Goal: Task Accomplishment & Management: Use online tool/utility

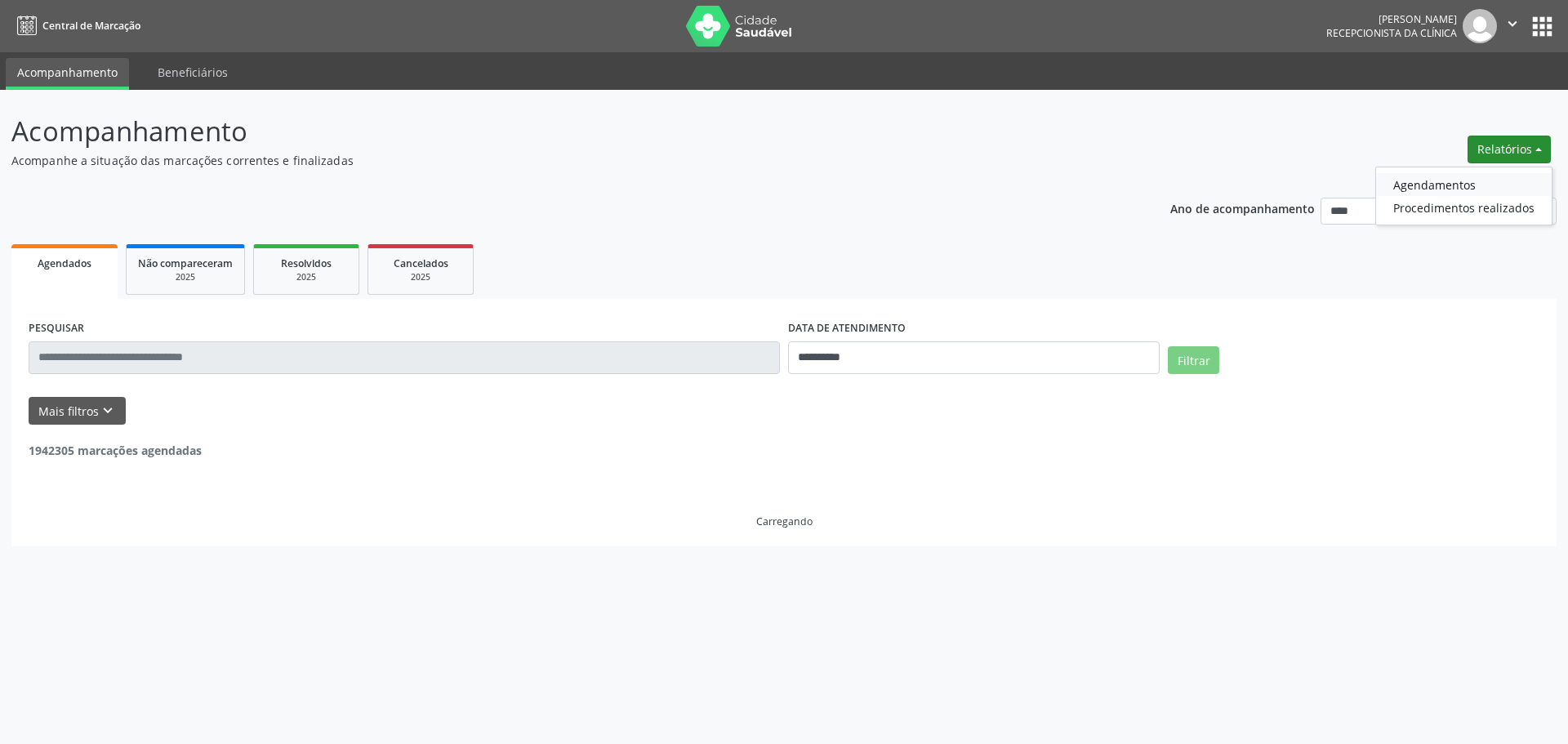
click at [1462, 180] on link "Agendamentos" at bounding box center [1463, 184] width 176 height 23
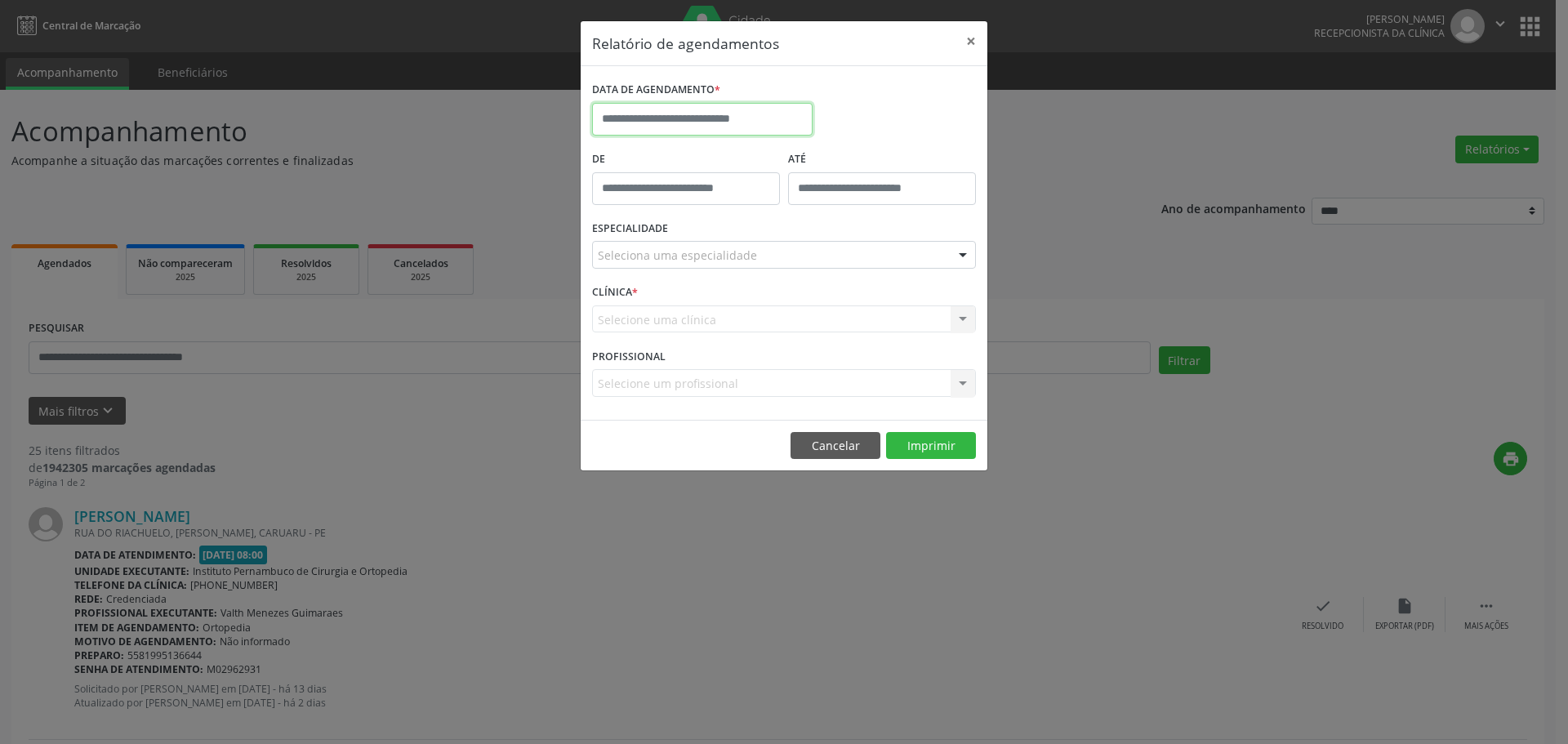
drag, startPoint x: 787, startPoint y: 120, endPoint x: 780, endPoint y: 114, distance: 9.2
click at [784, 119] on input "text" at bounding box center [702, 119] width 221 height 33
click at [757, 266] on span "16" at bounding box center [753, 270] width 32 height 32
type input "**********"
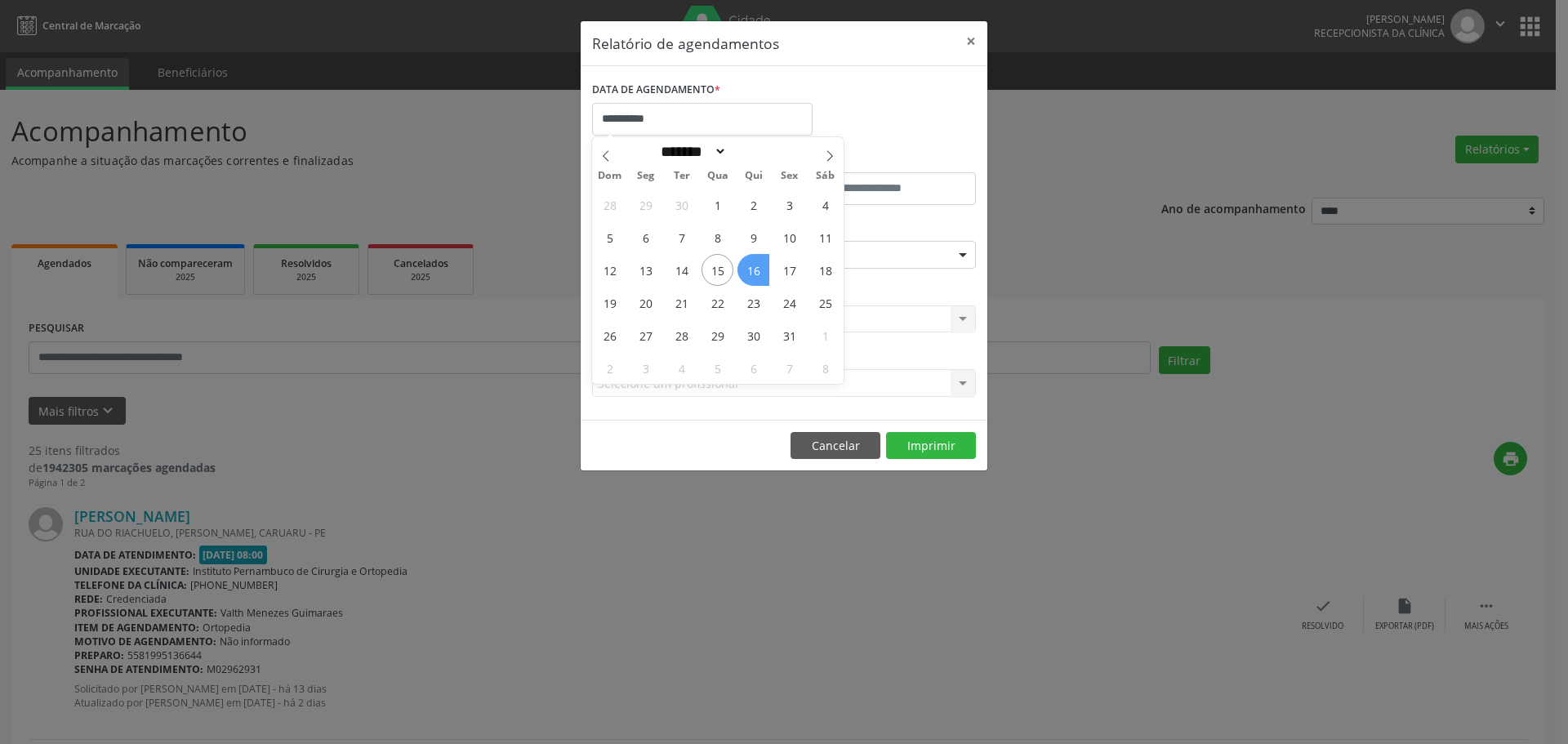
click at [757, 266] on span "16" at bounding box center [753, 270] width 32 height 32
click at [761, 255] on div "Seleciona uma especialidade" at bounding box center [784, 255] width 384 height 27
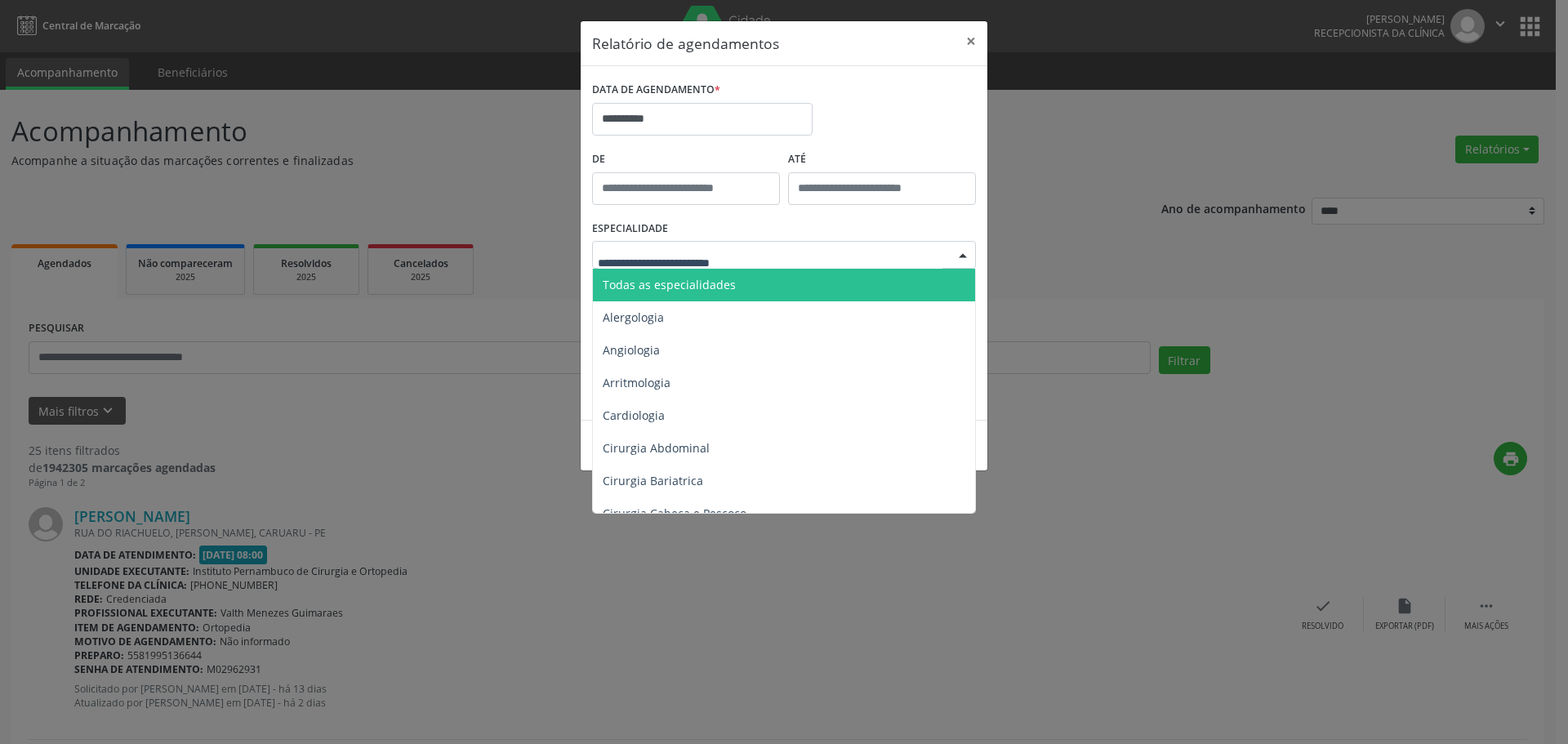
click at [744, 275] on span "Todas as especialidades" at bounding box center [785, 285] width 385 height 33
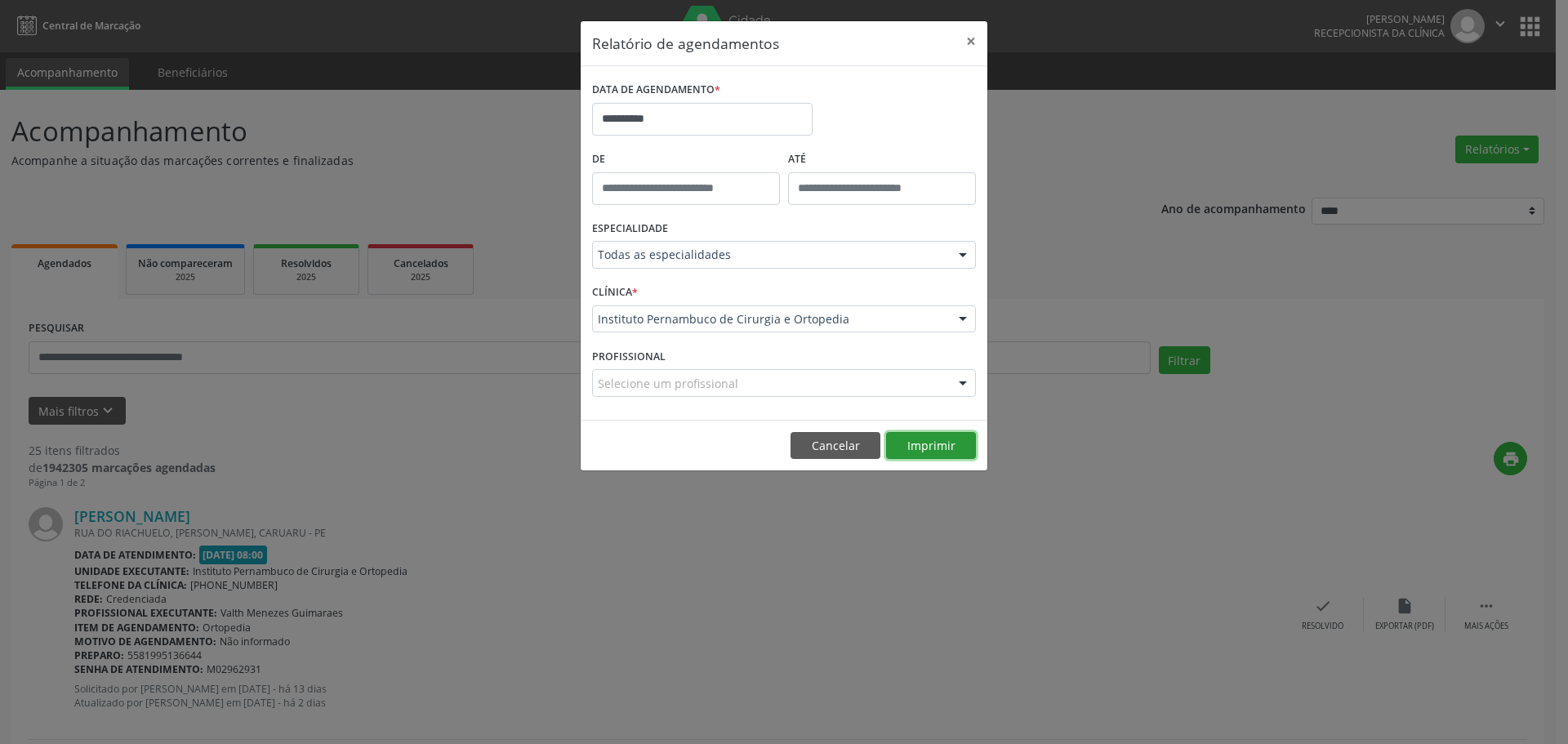
click at [901, 435] on button "Imprimir" at bounding box center [930, 445] width 90 height 27
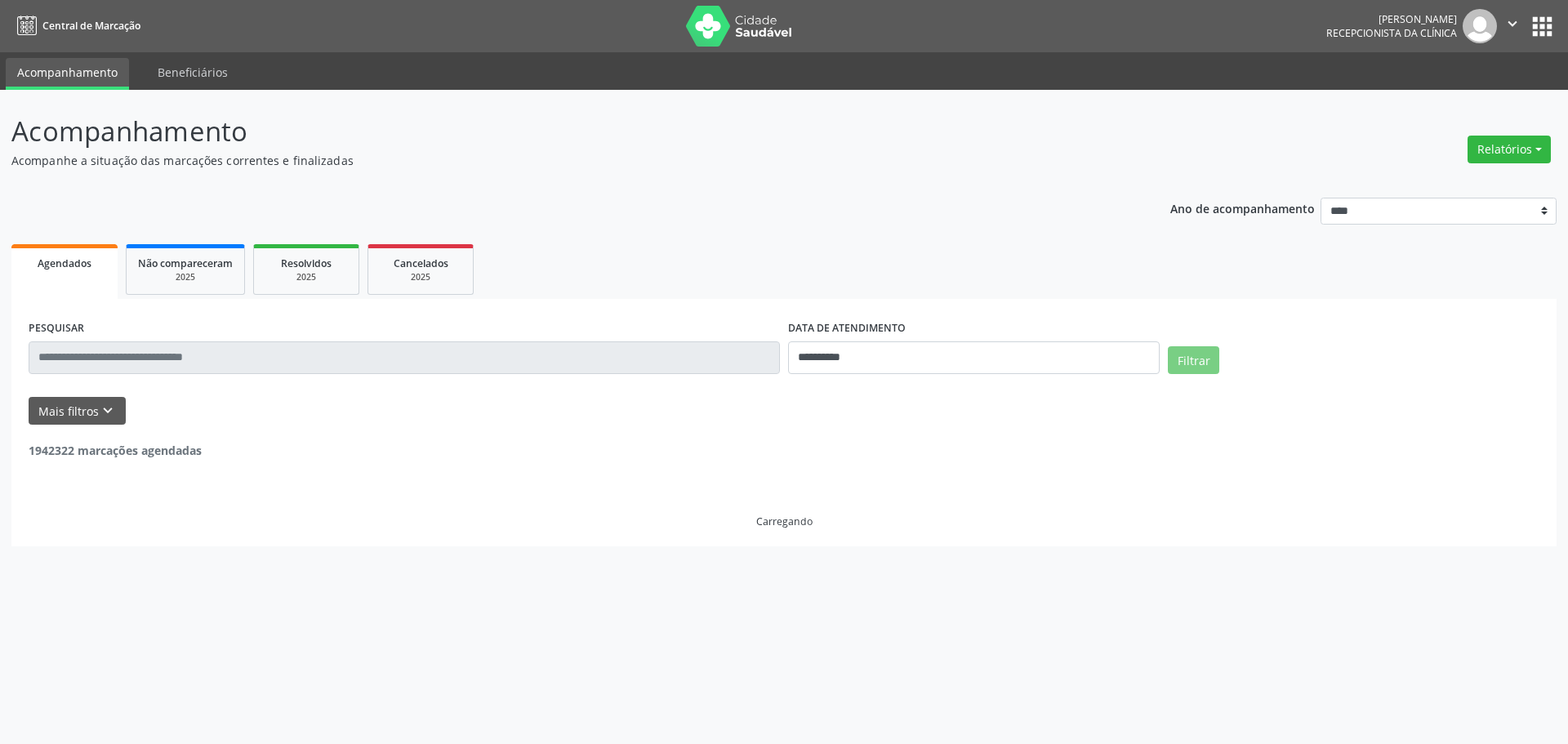
click at [1509, 150] on button "Relatórios" at bounding box center [1509, 149] width 83 height 27
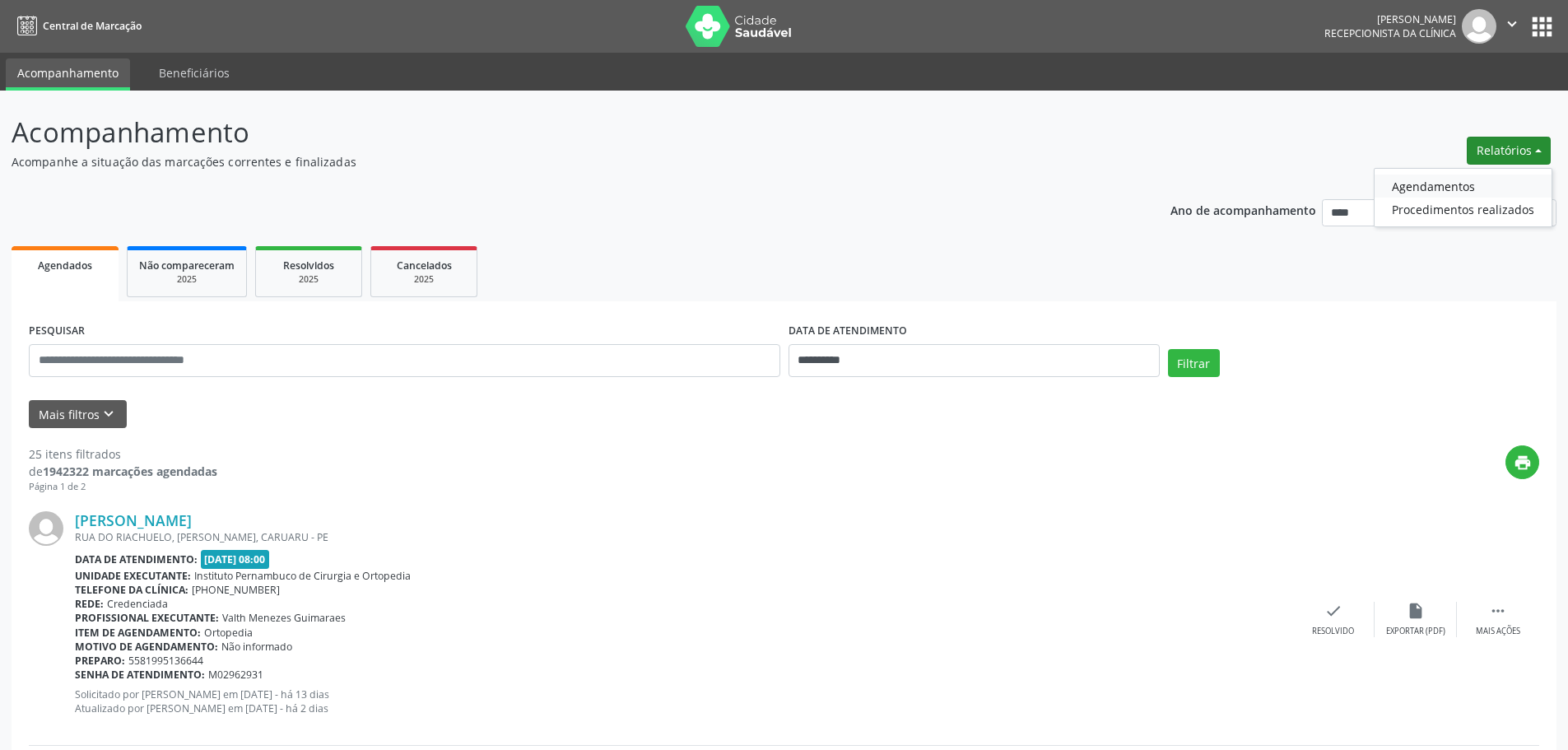
click at [1488, 176] on link "Agendamentos" at bounding box center [1463, 186] width 177 height 23
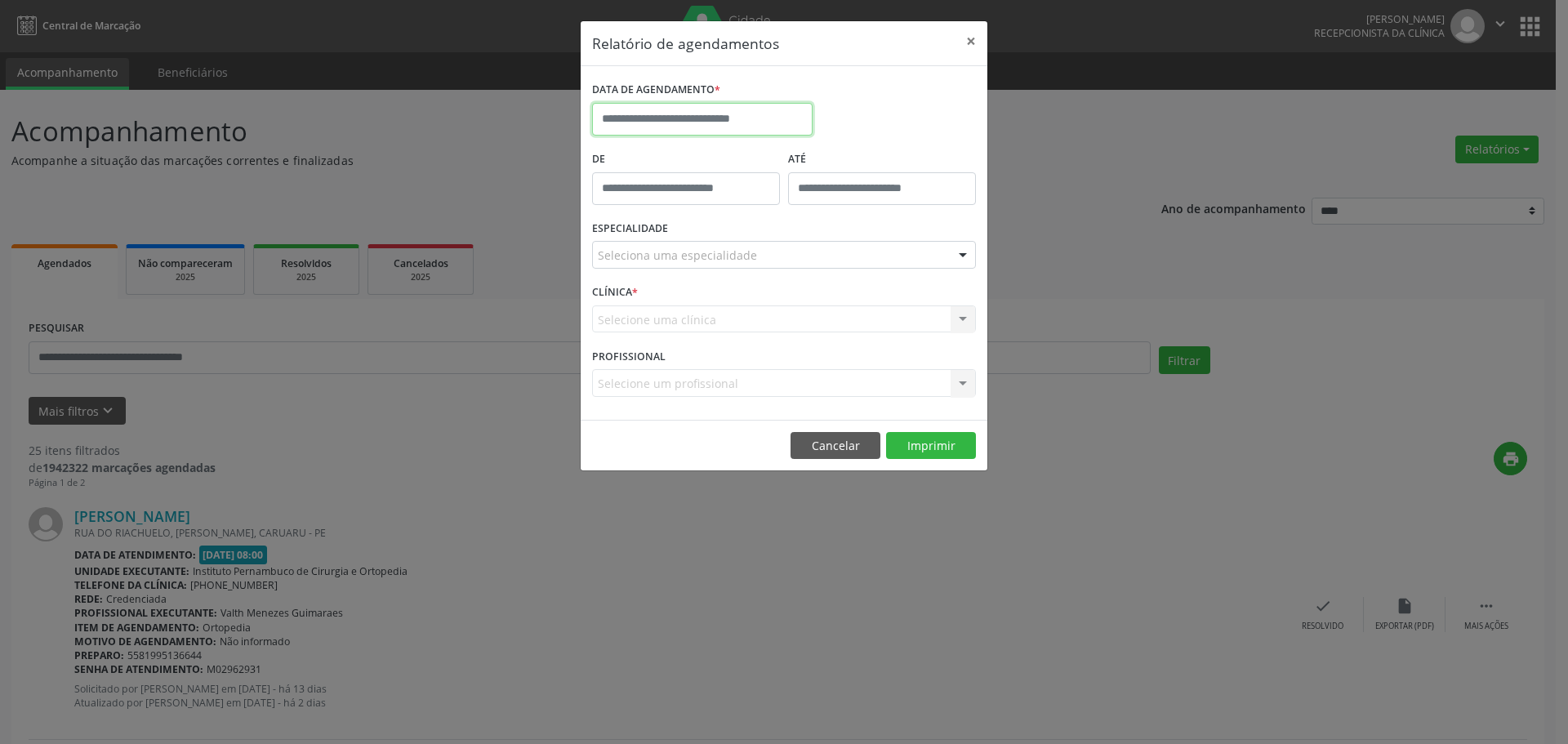
click at [759, 111] on input "text" at bounding box center [702, 119] width 221 height 33
click at [792, 278] on span "17" at bounding box center [789, 270] width 32 height 32
type input "**********"
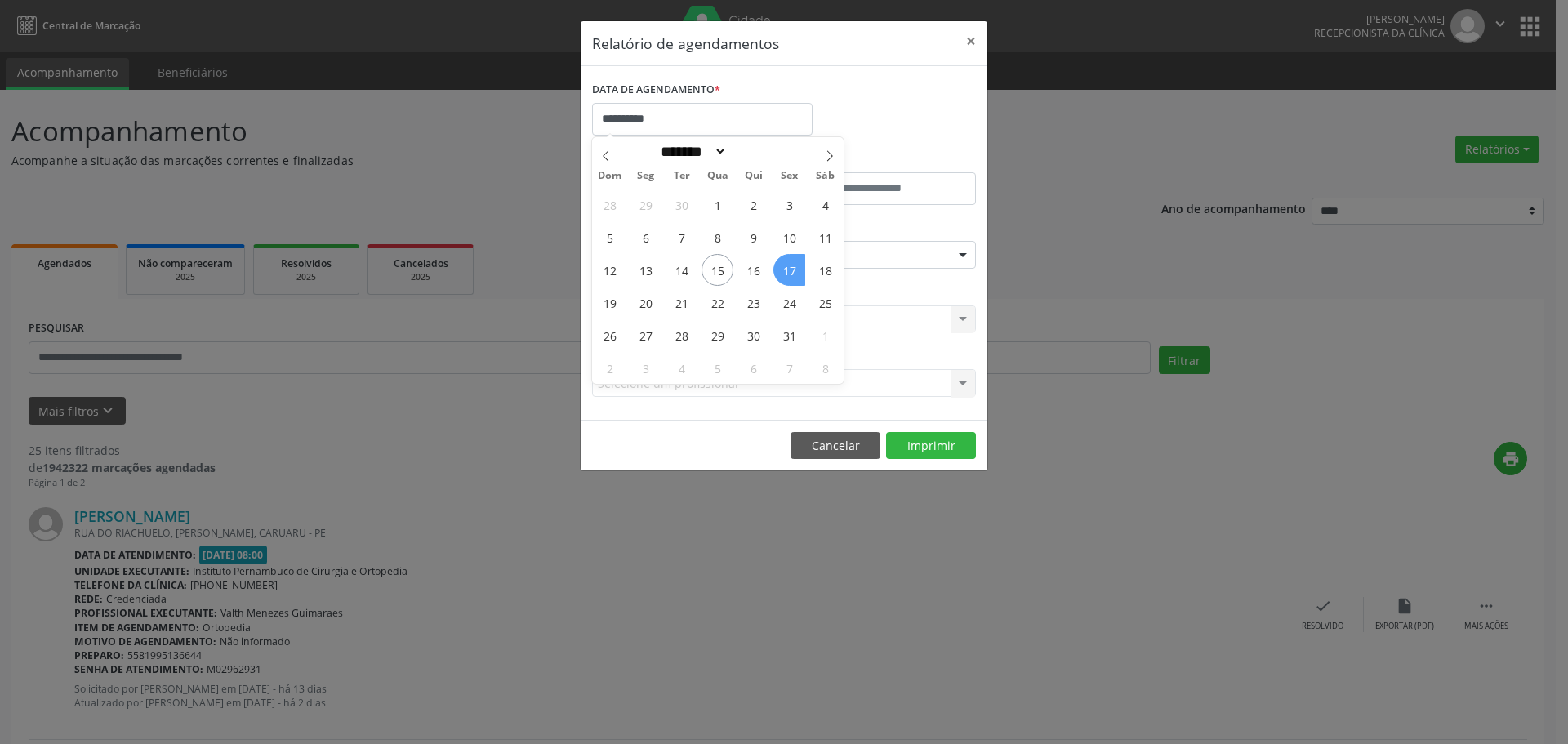
click at [792, 278] on span "17" at bounding box center [789, 270] width 32 height 32
click at [793, 259] on div "Seleciona uma especialidade" at bounding box center [784, 255] width 384 height 27
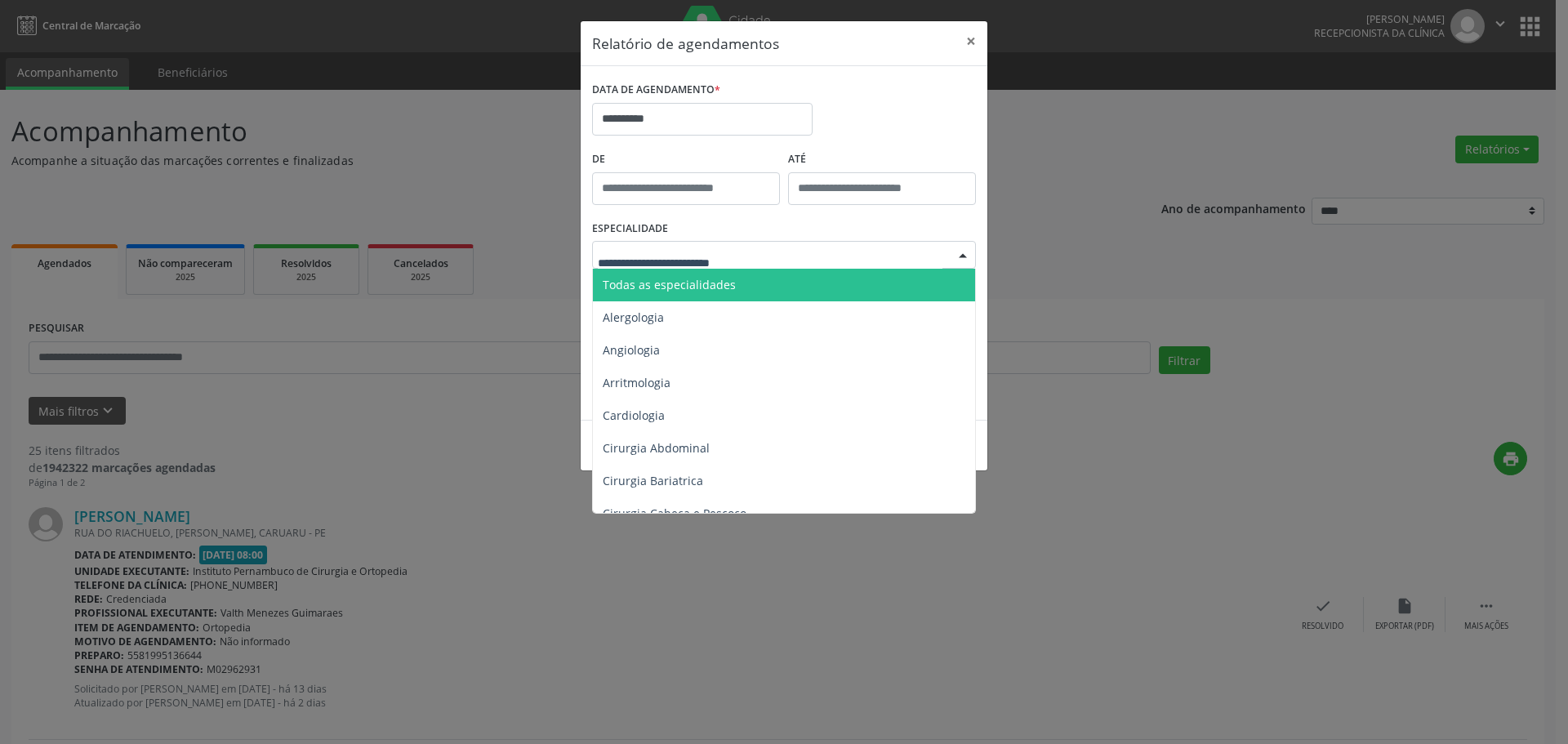
click at [761, 277] on span "Todas as especialidades" at bounding box center [785, 285] width 385 height 33
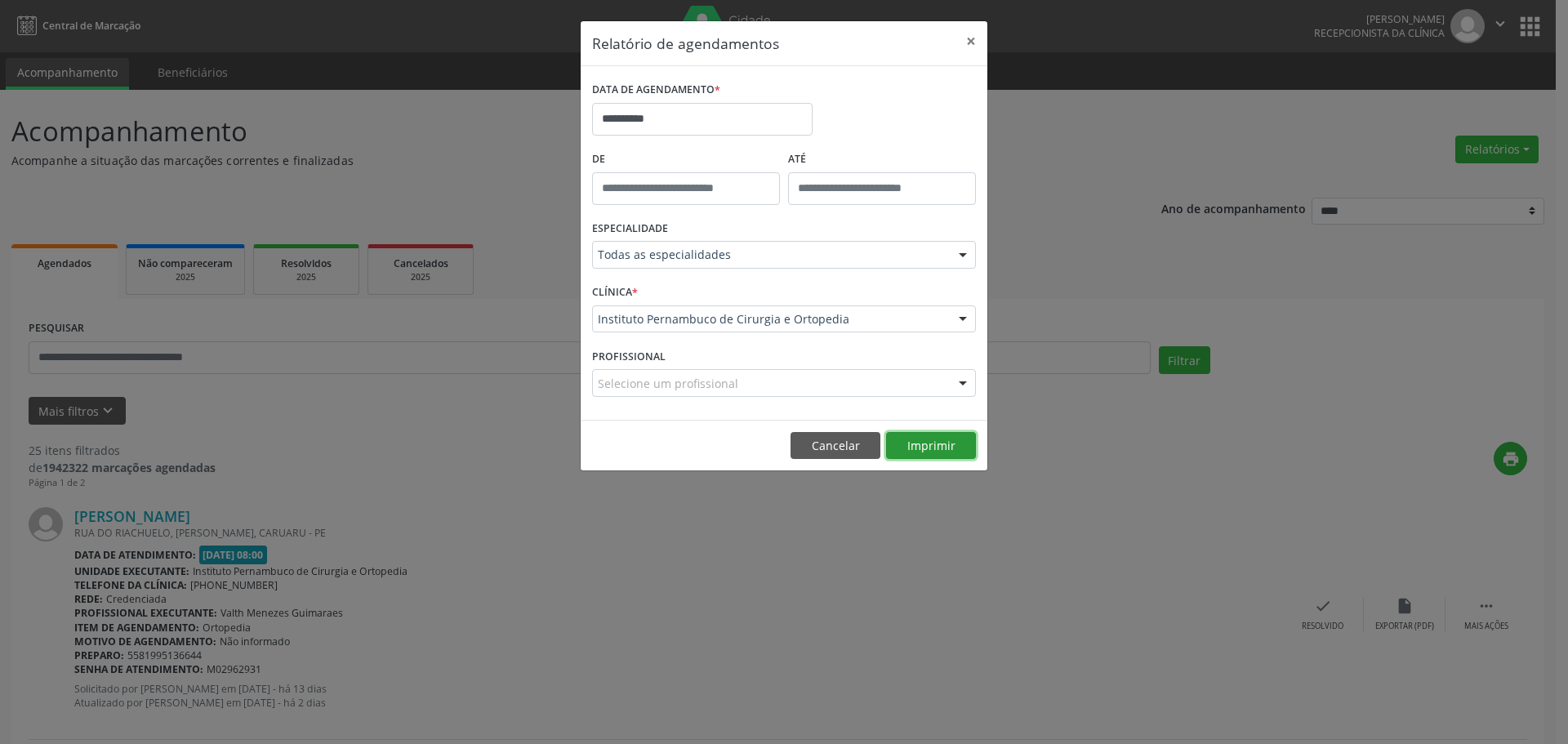
click at [937, 452] on button "Imprimir" at bounding box center [930, 445] width 90 height 27
